Goal: Browse casually: Explore the website without a specific task or goal

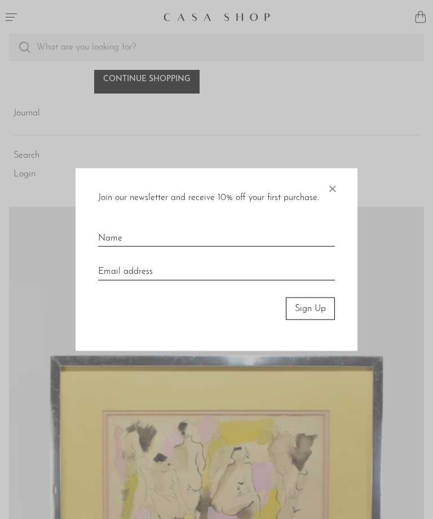
scroll to position [1113, 0]
click at [332, 204] on span "×" at bounding box center [332, 186] width 11 height 36
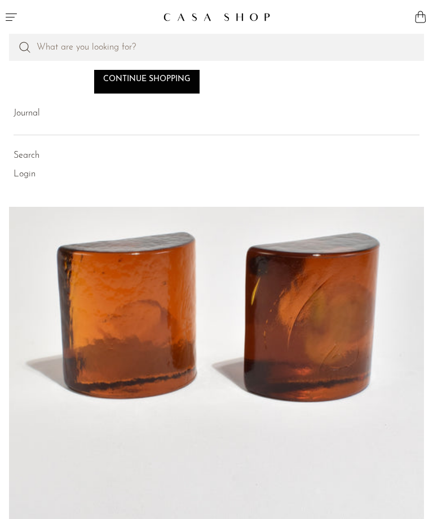
scroll to position [3180, 0]
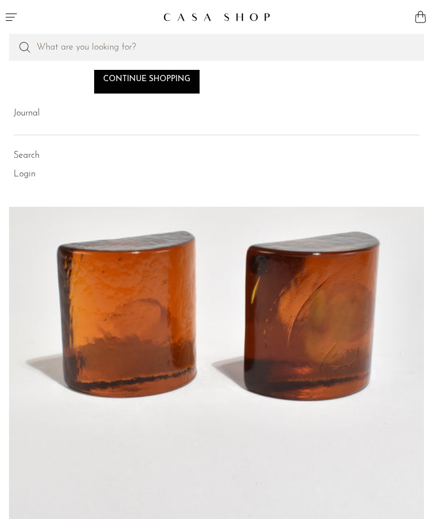
click at [5, 14] on icon "Menu" at bounding box center [12, 17] width 14 height 14
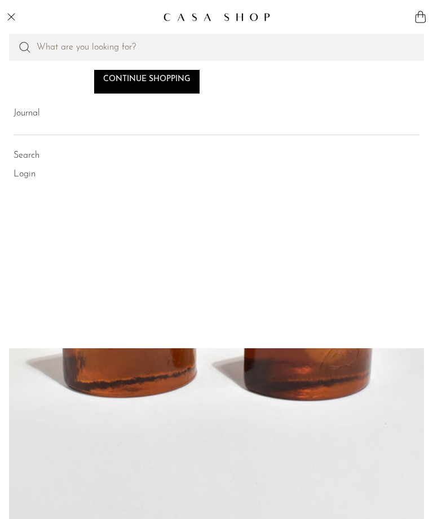
click at [10, 16] on icon "Menu" at bounding box center [10, 16] width 7 height 7
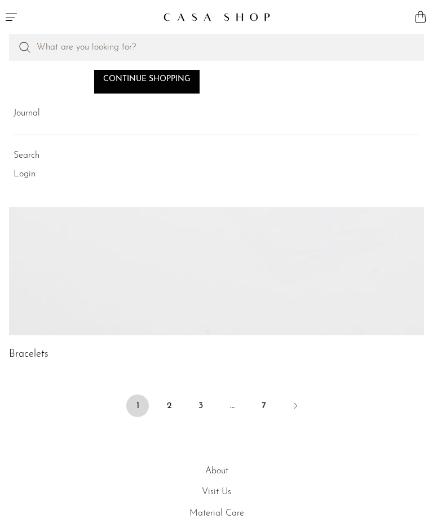
scroll to position [4721, 0]
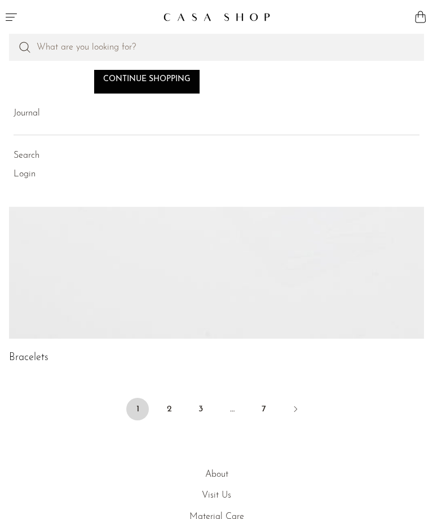
click at [166, 402] on link "2" at bounding box center [169, 409] width 23 height 23
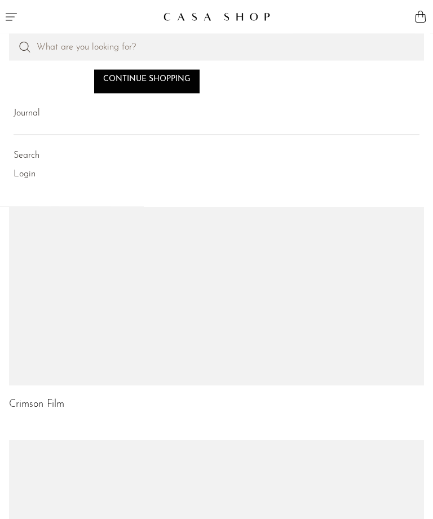
scroll to position [3483, 0]
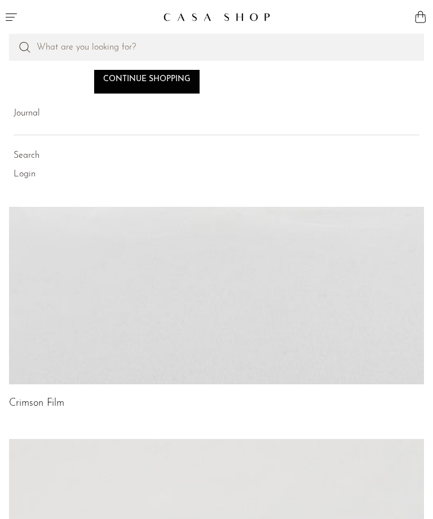
click at [121, 80] on link "Continue shopping" at bounding box center [146, 80] width 105 height 27
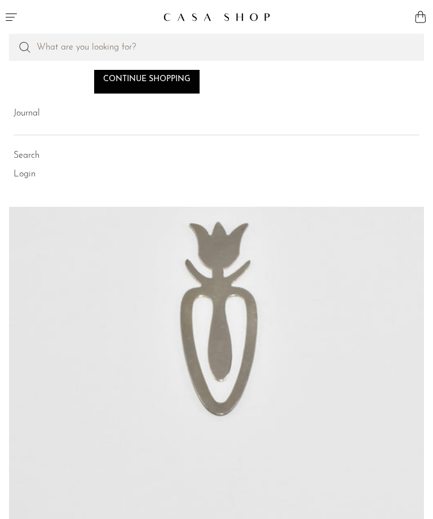
click at [179, 16] on img at bounding box center [216, 17] width 107 height 10
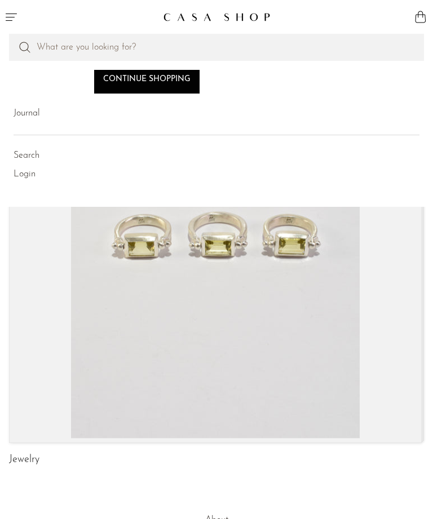
click at [25, 463] on link "Jewelry" at bounding box center [24, 460] width 30 height 10
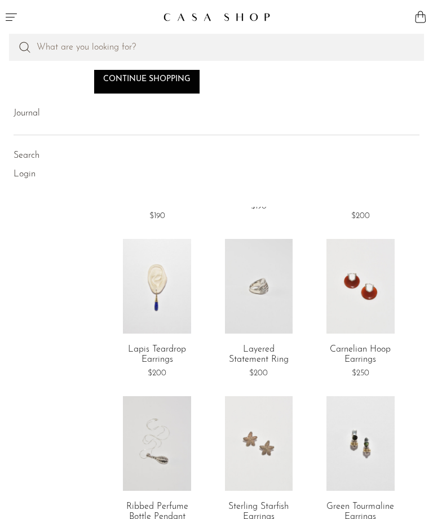
scroll to position [764, 0]
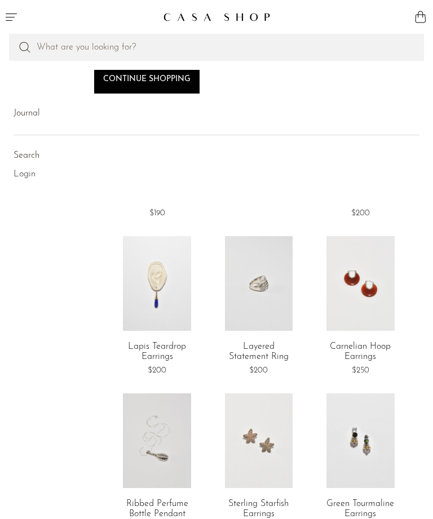
click at [346, 292] on link at bounding box center [361, 283] width 68 height 95
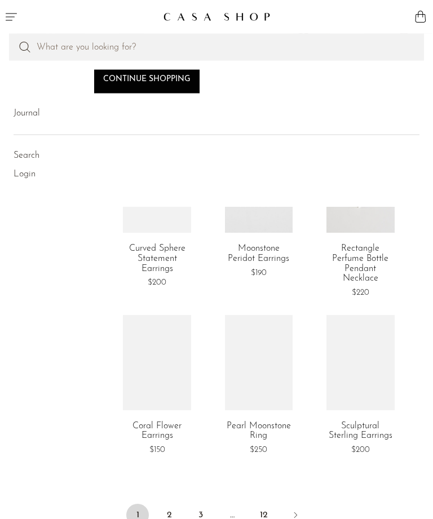
scroll to position [1537, 0]
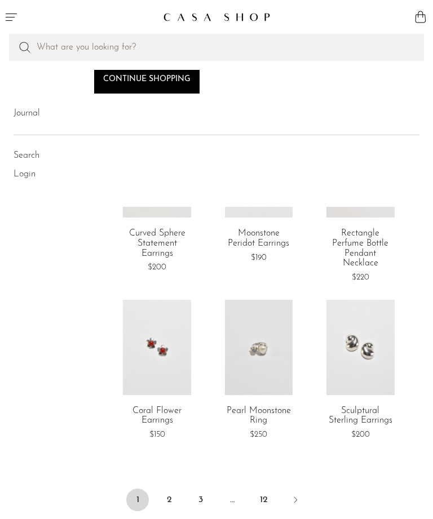
click at [168, 489] on link "2" at bounding box center [169, 500] width 23 height 23
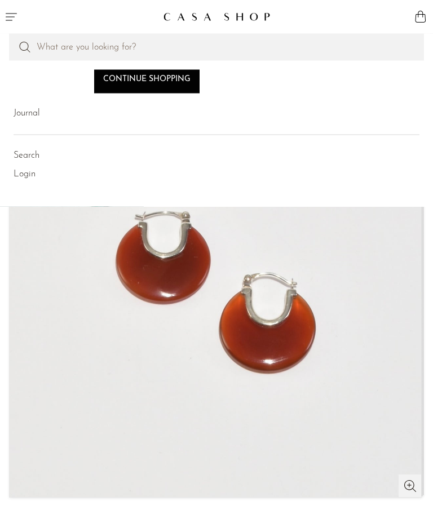
scroll to position [15, 0]
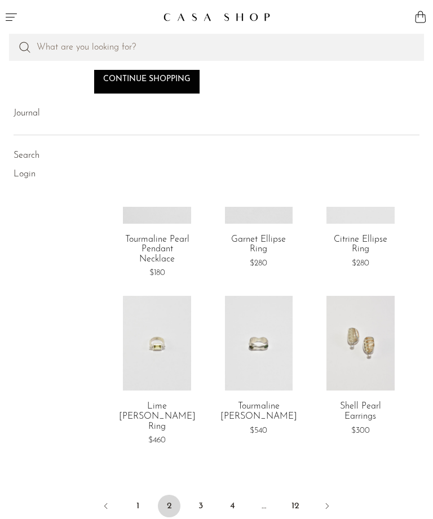
scroll to position [1514, 0]
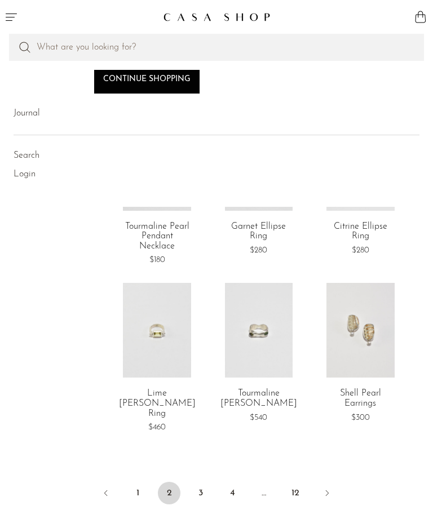
click at [194, 482] on link "3" at bounding box center [201, 493] width 23 height 23
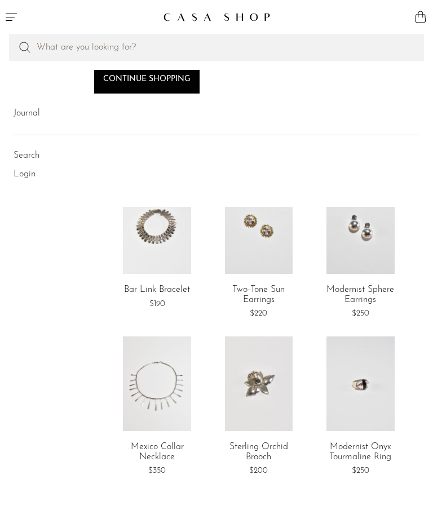
scroll to position [1547, 0]
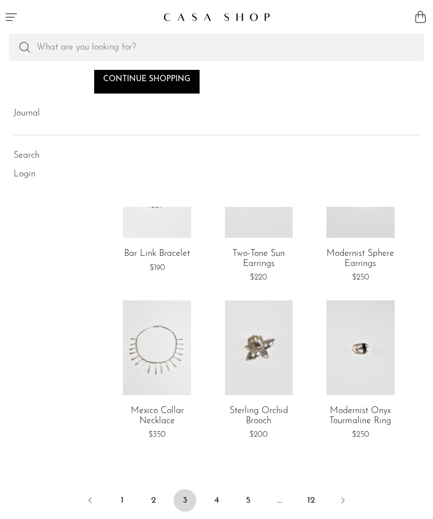
click at [214, 490] on link "4" at bounding box center [216, 501] width 23 height 23
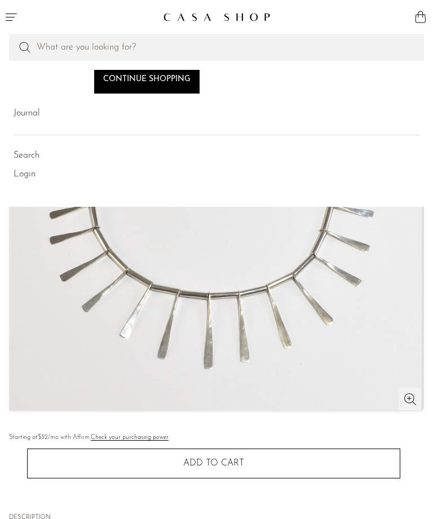
scroll to position [100, 0]
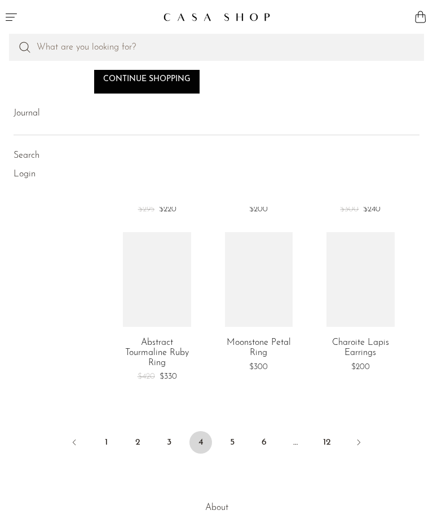
scroll to position [1590, 0]
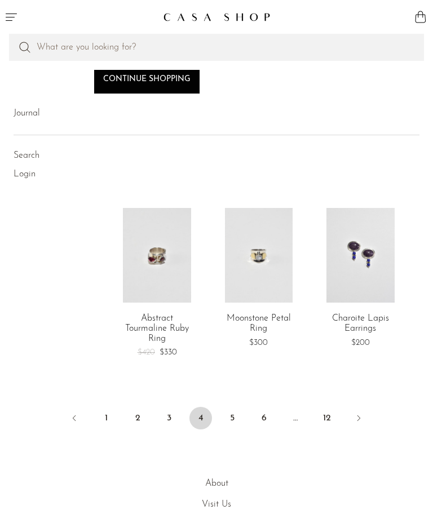
click at [229, 407] on link "5" at bounding box center [232, 418] width 23 height 23
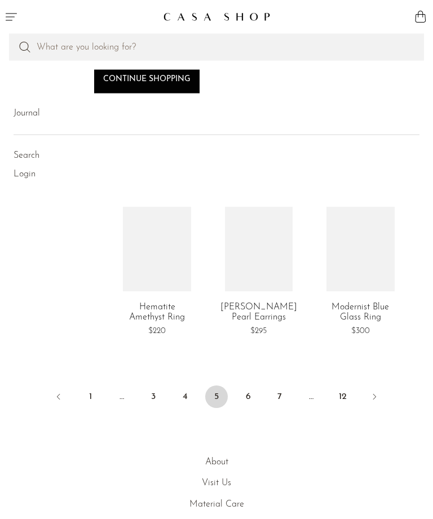
scroll to position [1611, 0]
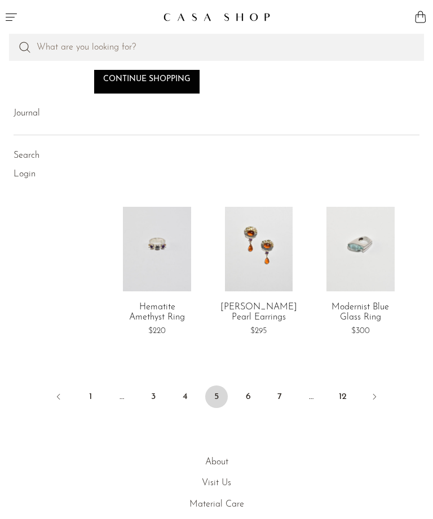
click at [252, 388] on link "6" at bounding box center [248, 397] width 23 height 23
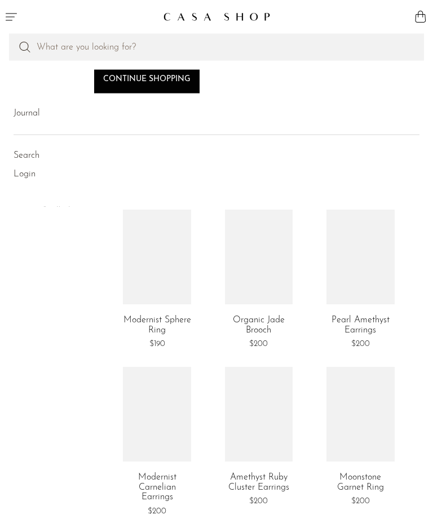
scroll to position [1442, 0]
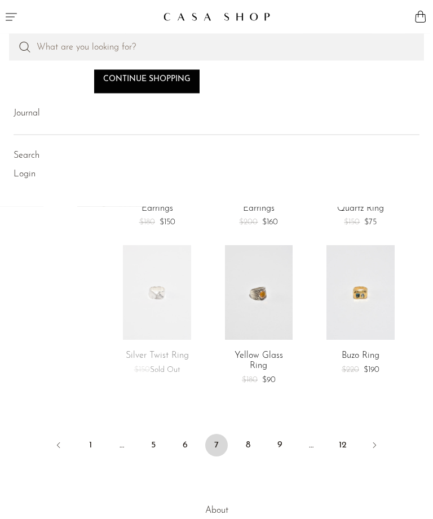
scroll to position [1552, 0]
click at [247, 434] on link "8" at bounding box center [248, 445] width 23 height 23
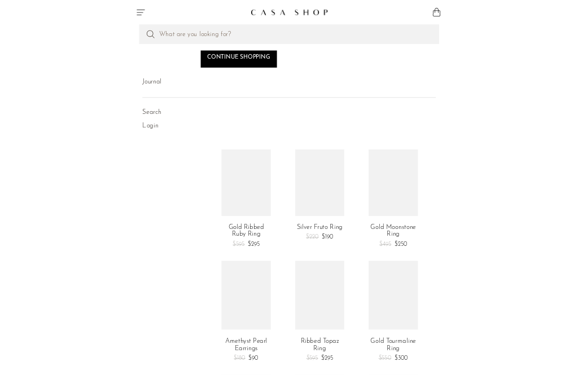
scroll to position [845, 0]
